Goal: Task Accomplishment & Management: Use online tool/utility

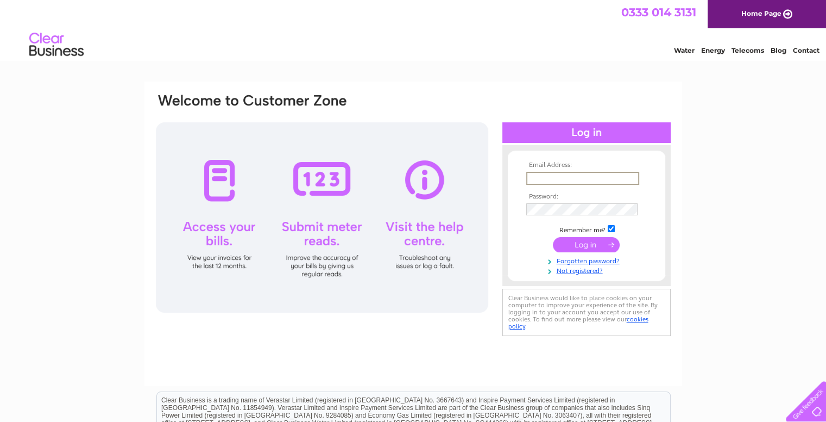
click at [554, 177] on input "text" at bounding box center [582, 178] width 113 height 13
type input "admin@sarti.co.uk"
click at [578, 244] on input "submit" at bounding box center [586, 243] width 67 height 15
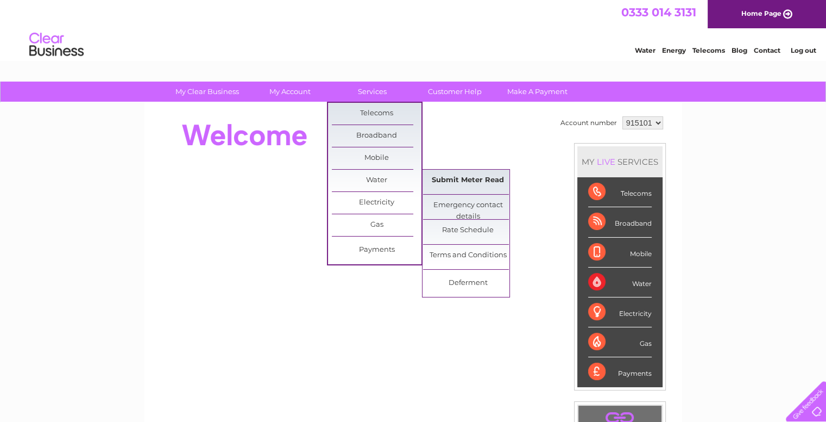
click at [452, 181] on link "Submit Meter Read" at bounding box center [468, 181] width 90 height 22
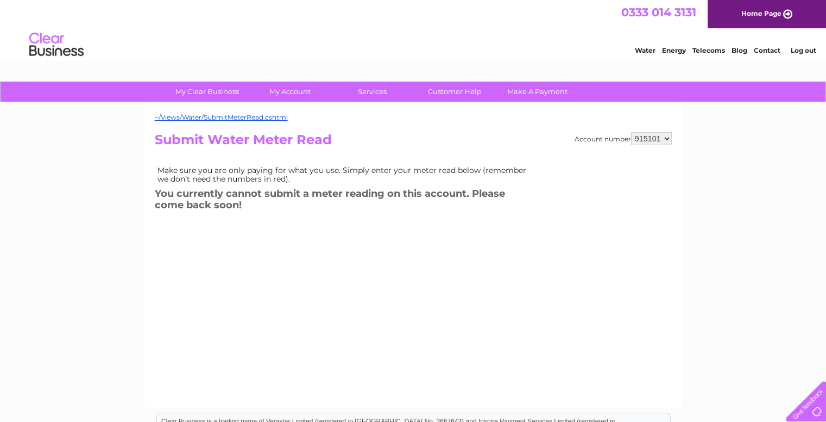
click at [668, 137] on select "915101 915103 915104" at bounding box center [651, 138] width 41 height 13
select select "915103"
click at [631, 132] on select "915101 915103 915104" at bounding box center [651, 138] width 41 height 13
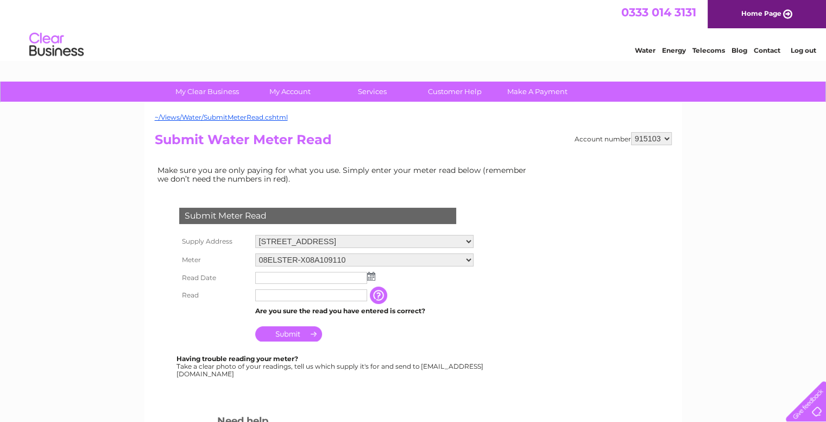
click at [373, 275] on img at bounding box center [371, 276] width 8 height 9
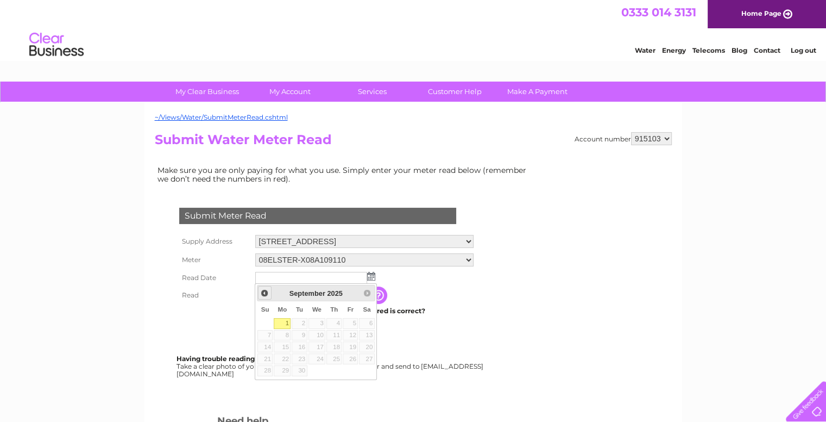
click at [265, 294] on span "Prev" at bounding box center [264, 292] width 9 height 9
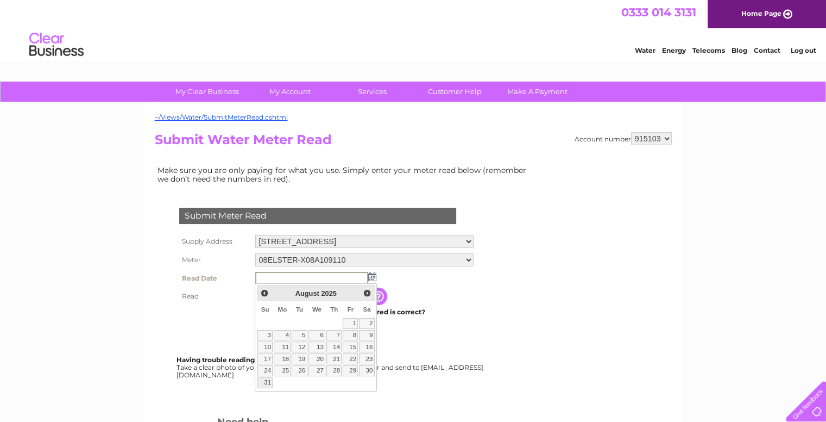
click at [264, 381] on link "31" at bounding box center [265, 382] width 15 height 11
type input "[DATE]"
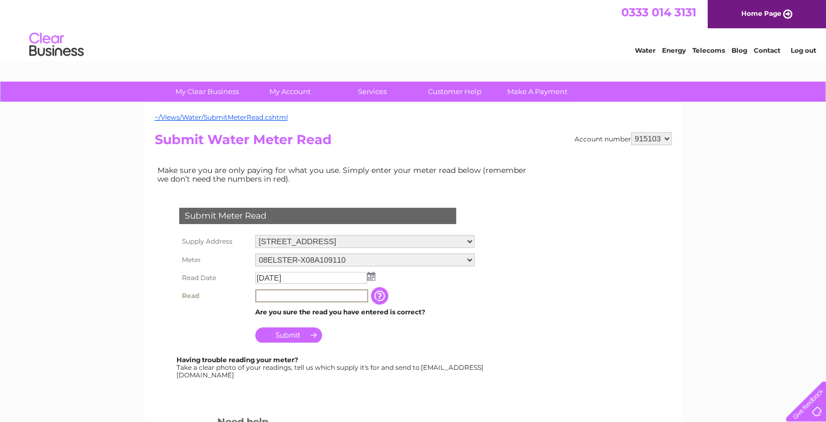
click at [288, 293] on input "text" at bounding box center [311, 295] width 113 height 13
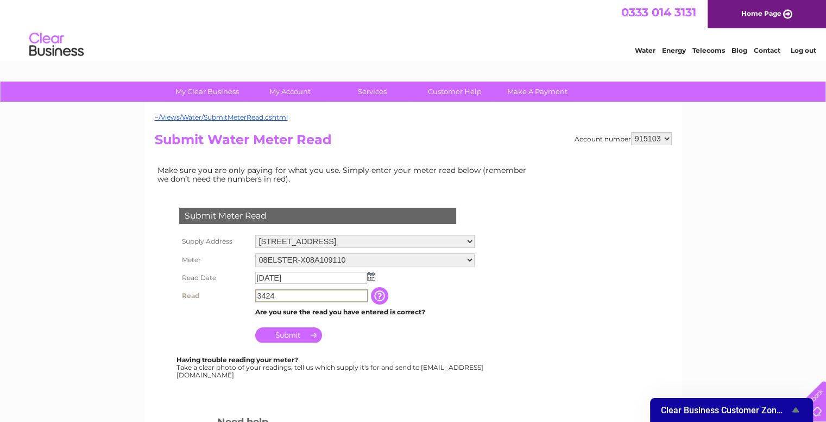
type input "3424"
click at [291, 335] on input "Submit" at bounding box center [288, 333] width 67 height 15
